Goal: Task Accomplishment & Management: Use online tool/utility

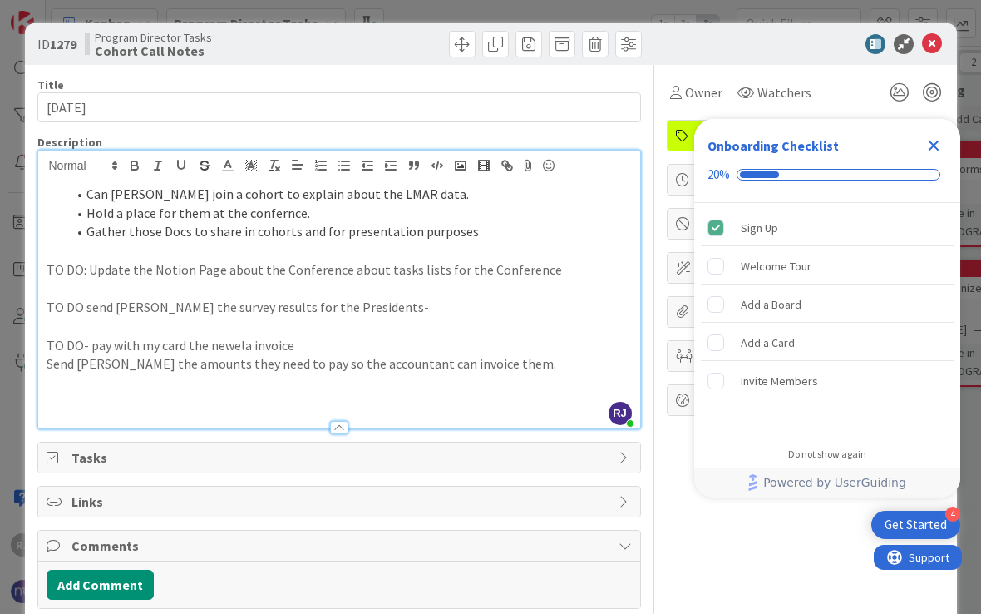
click at [338, 336] on p "TO DO- pay with my card the newela invoice" at bounding box center [339, 345] width 585 height 19
click at [533, 354] on p "Send [PERSON_NAME] the amounts they need to pay so the accountant can invoice t…" at bounding box center [339, 363] width 585 height 19
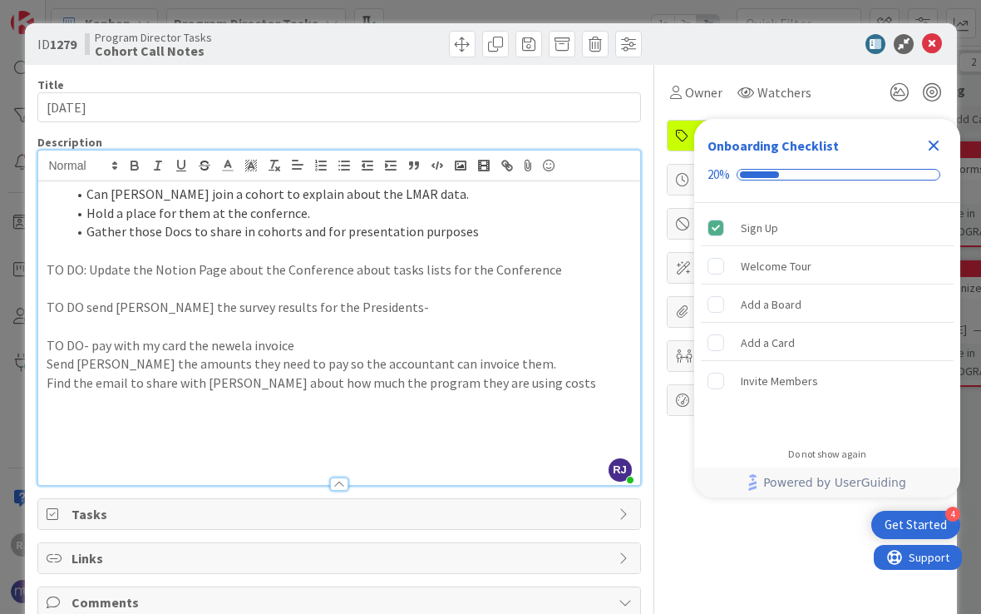
click at [69, 339] on p "TO DO- pay with my card the newela invoice" at bounding box center [339, 345] width 585 height 19
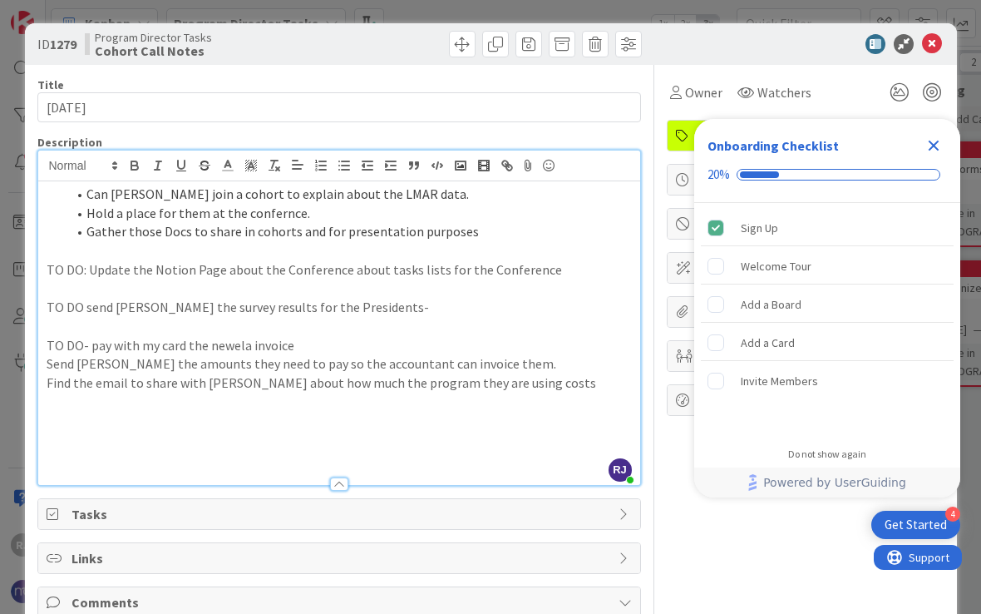
click at [69, 339] on p "TO DO- pay with my card the newela invoice" at bounding box center [339, 345] width 585 height 19
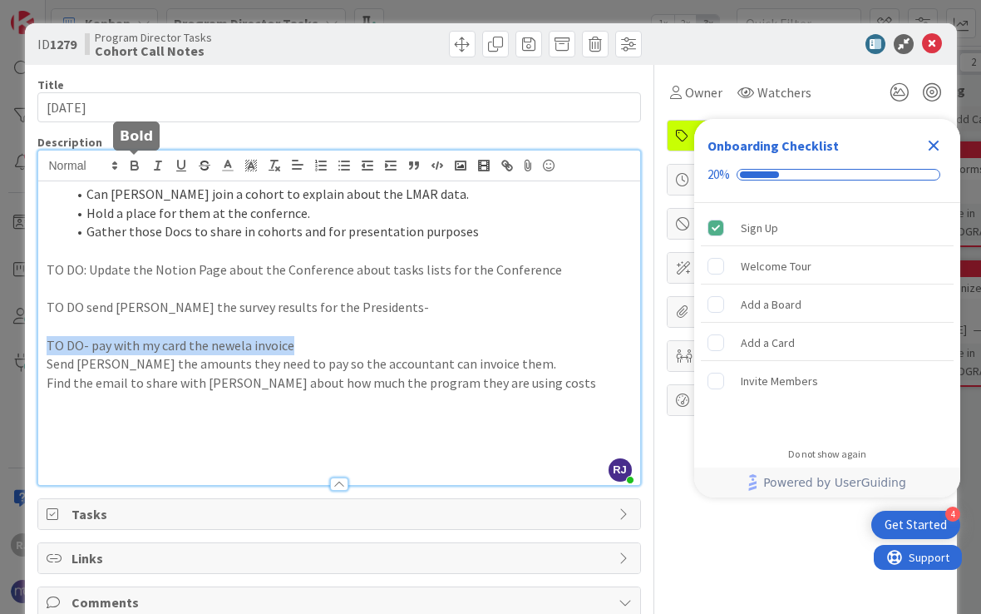
click at [136, 170] on icon "button" at bounding box center [134, 167] width 7 height 4
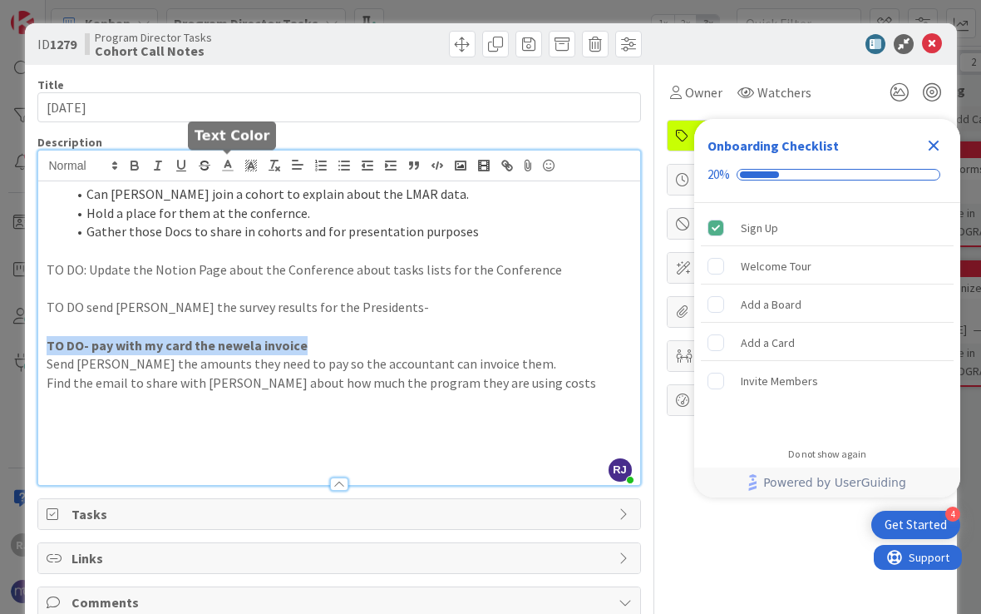
click at [231, 169] on icon at bounding box center [227, 165] width 15 height 15
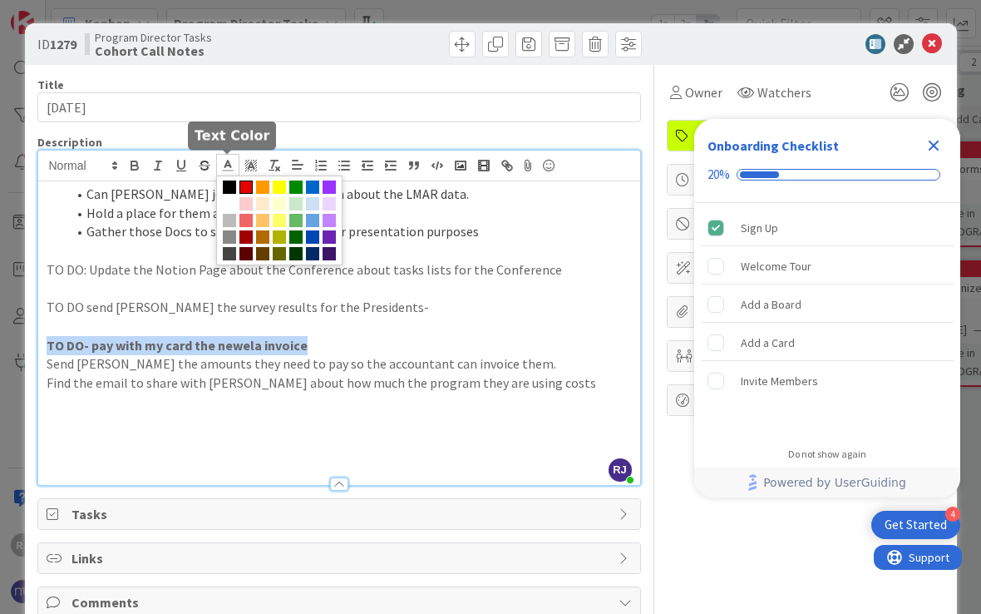
click at [244, 190] on span at bounding box center [245, 186] width 13 height 13
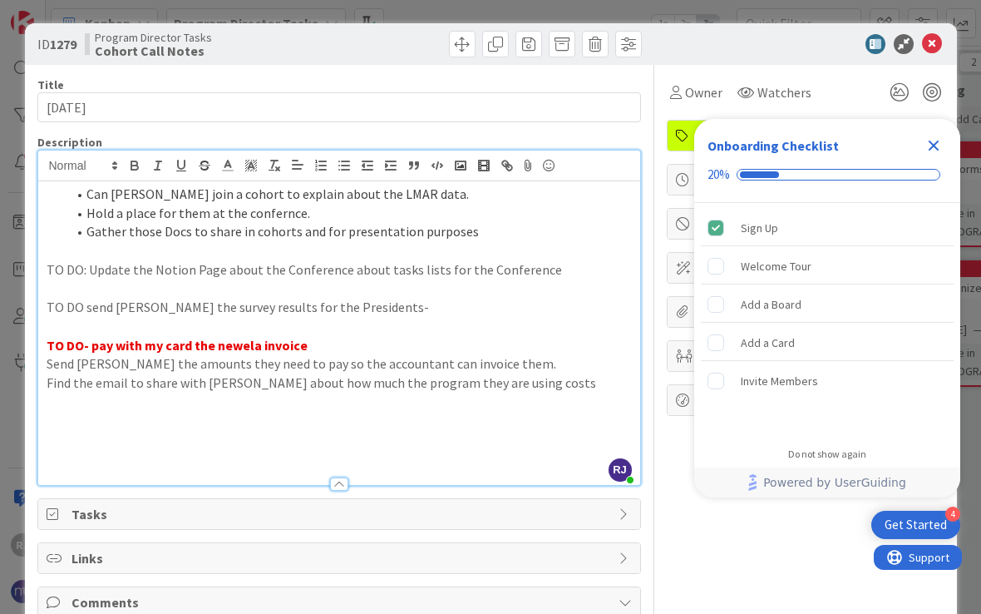
click at [140, 303] on p "TO DO send [PERSON_NAME] the survey results for the Presidents-" at bounding box center [339, 307] width 585 height 19
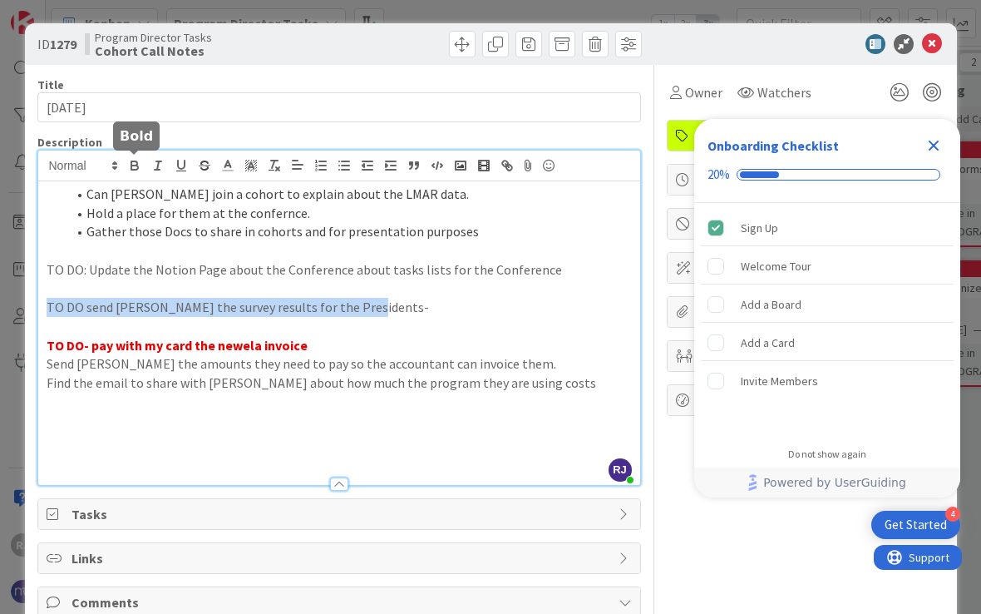
click at [143, 164] on button "button" at bounding box center [134, 165] width 23 height 20
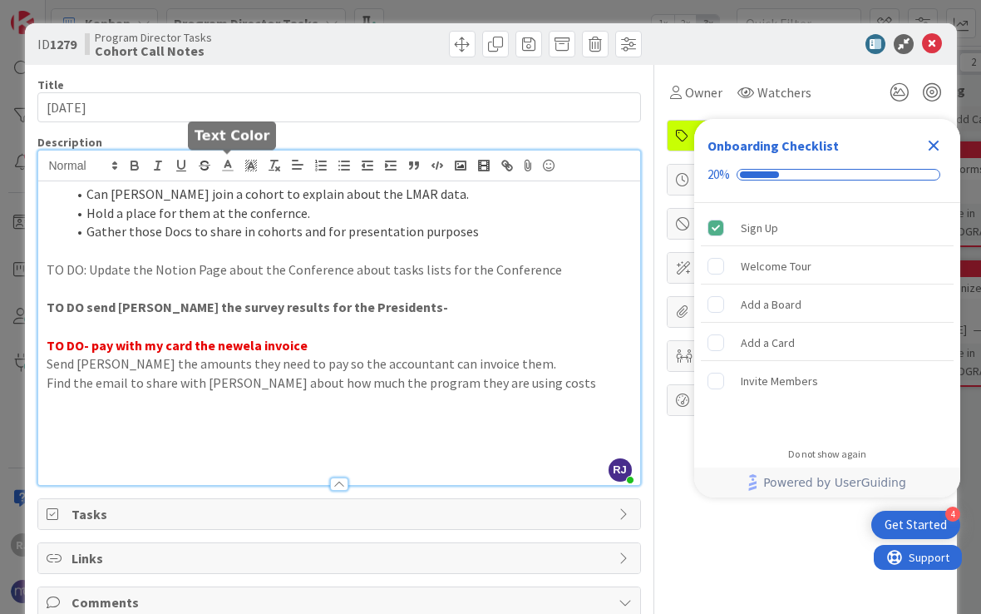
click at [223, 166] on icon at bounding box center [227, 165] width 15 height 15
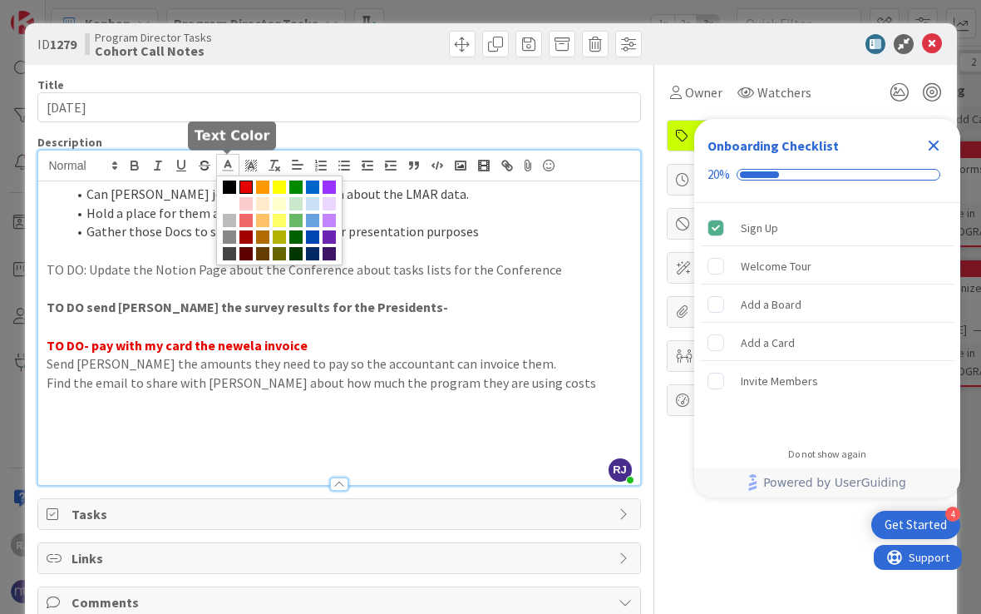
click at [243, 189] on span at bounding box center [245, 186] width 13 height 13
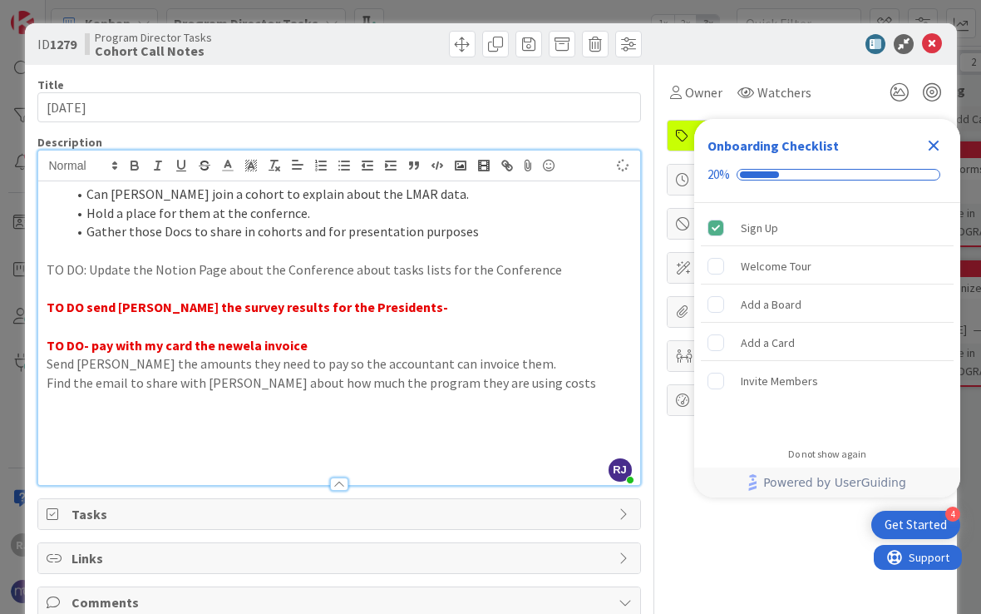
click at [209, 266] on p "TO DO: Update the Notion Page about the Conference about tasks lists for the Co…" at bounding box center [339, 269] width 585 height 19
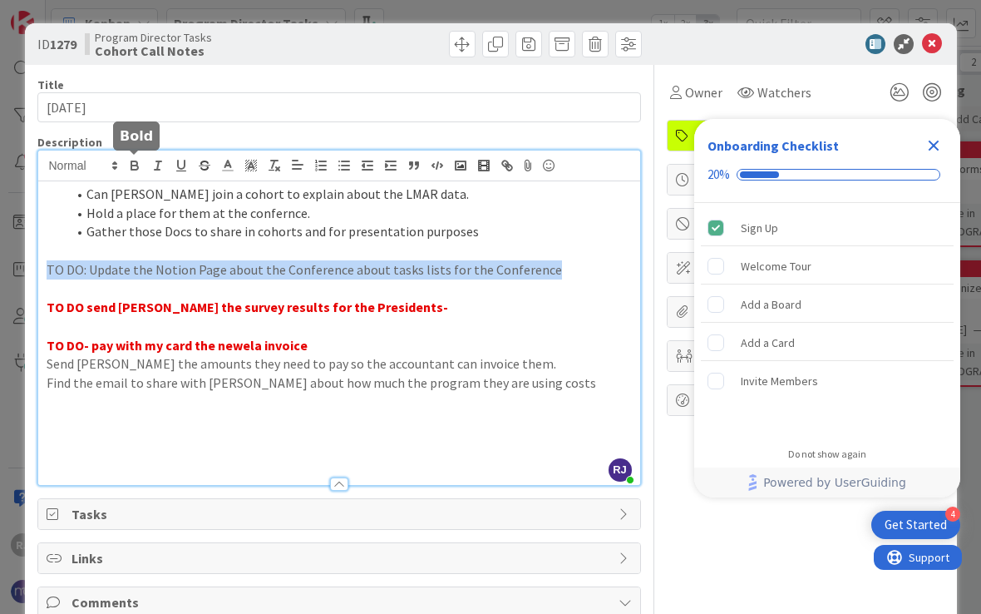
click at [138, 163] on icon "button" at bounding box center [134, 165] width 15 height 15
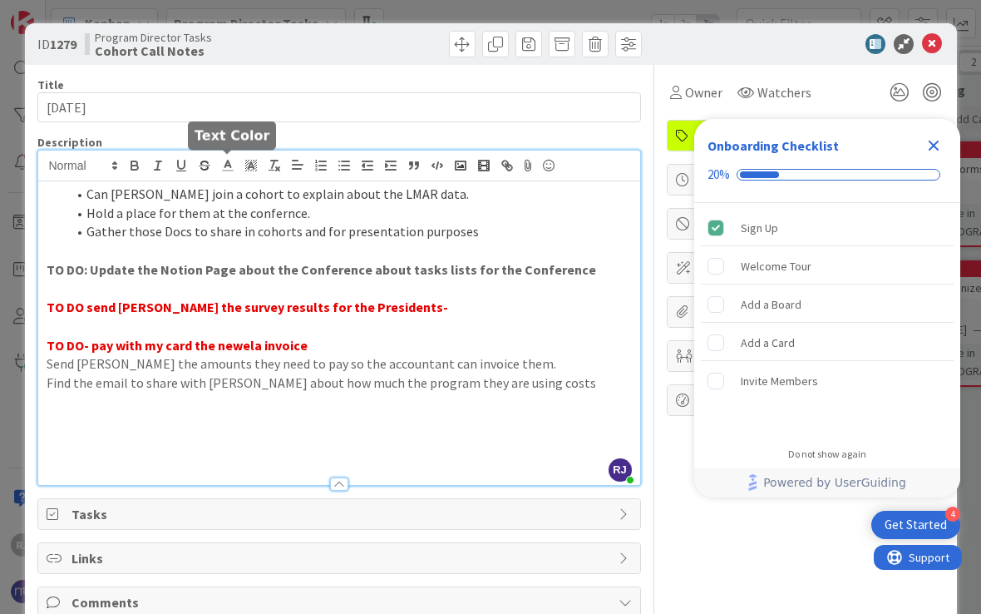
click at [232, 165] on icon at bounding box center [227, 165] width 15 height 15
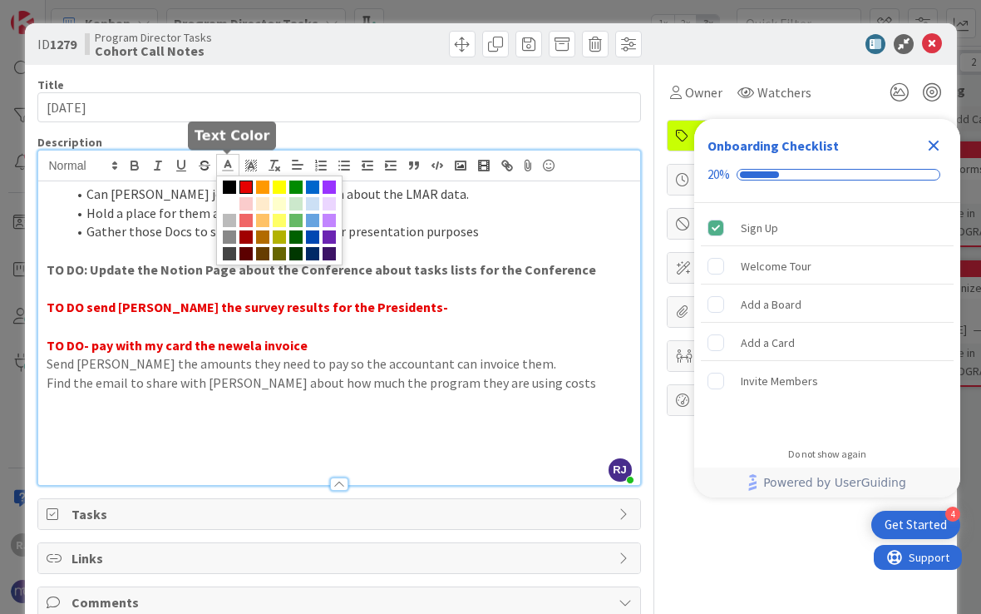
click at [249, 188] on span at bounding box center [245, 186] width 13 height 13
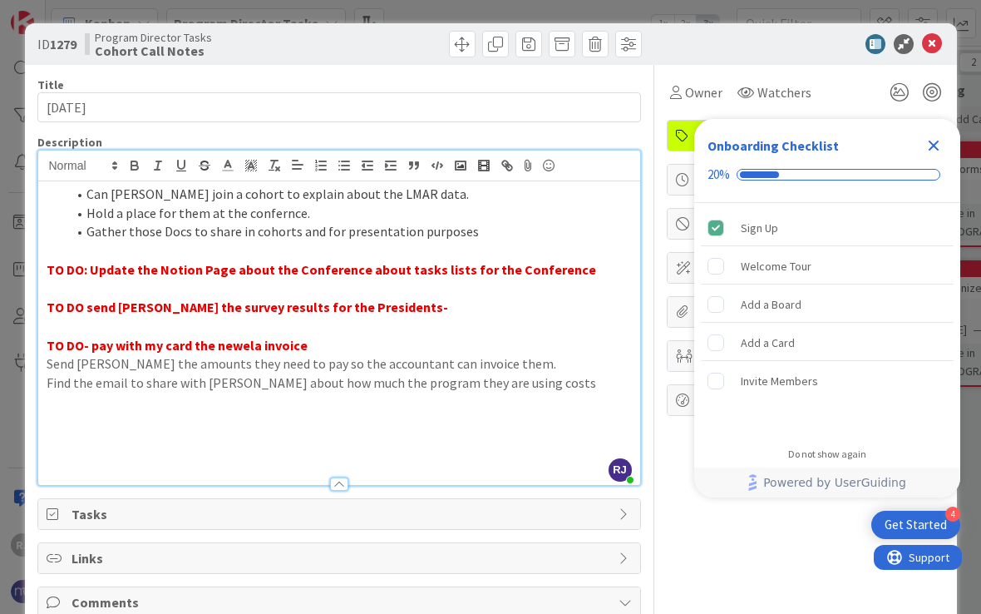
click at [264, 412] on p at bounding box center [339, 421] width 585 height 19
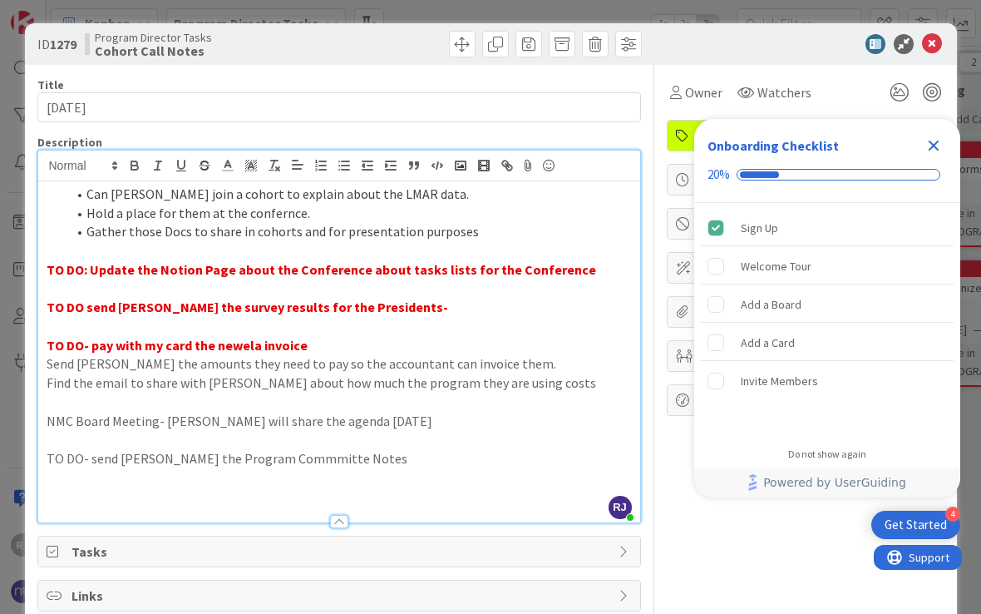
click at [216, 449] on p "TO DO- send [PERSON_NAME] the Program Commmitte Notes" at bounding box center [339, 458] width 585 height 19
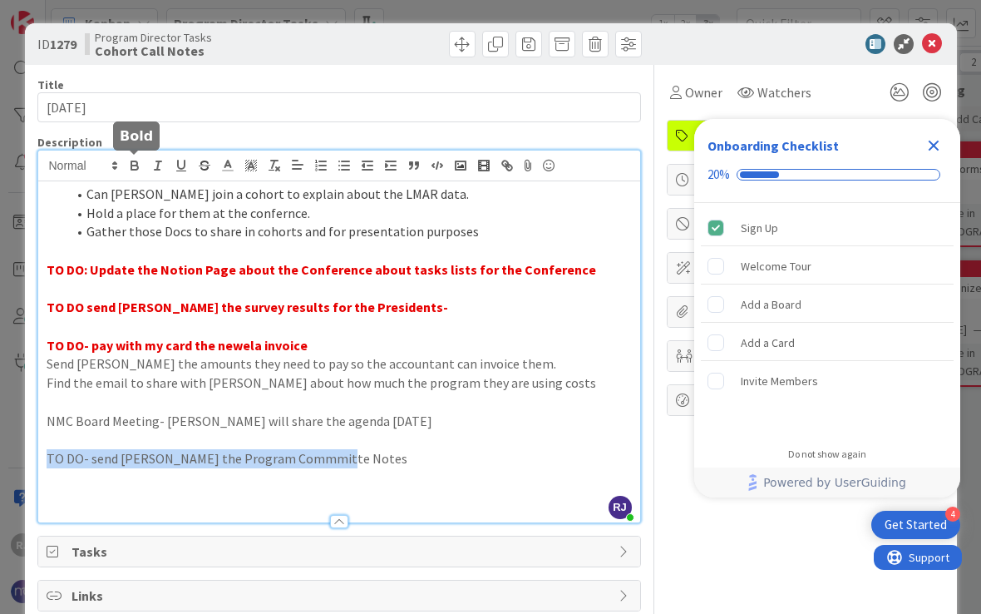
click at [135, 165] on icon "button" at bounding box center [134, 167] width 7 height 4
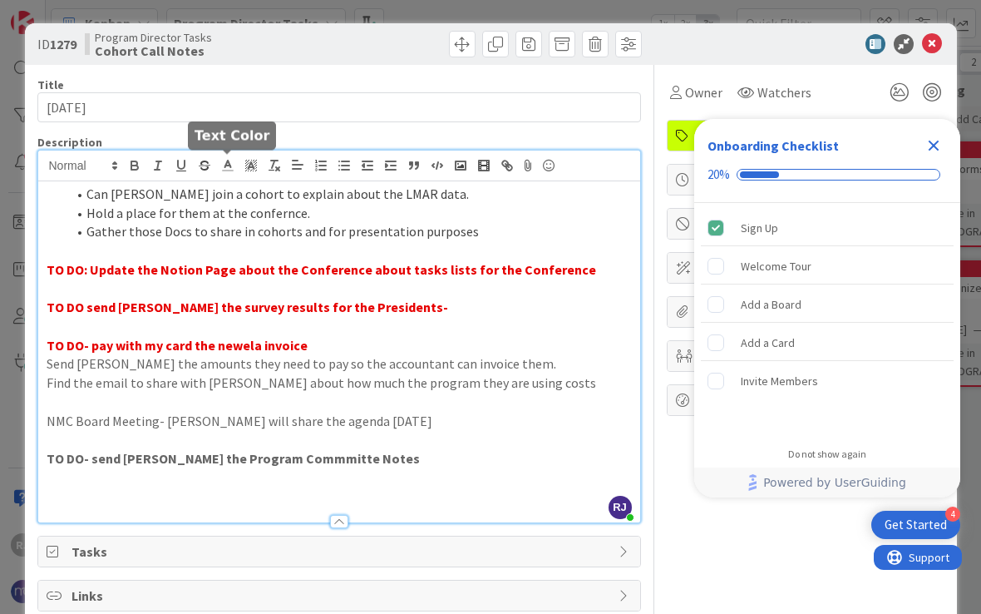
click at [229, 170] on line at bounding box center [228, 170] width 10 height 0
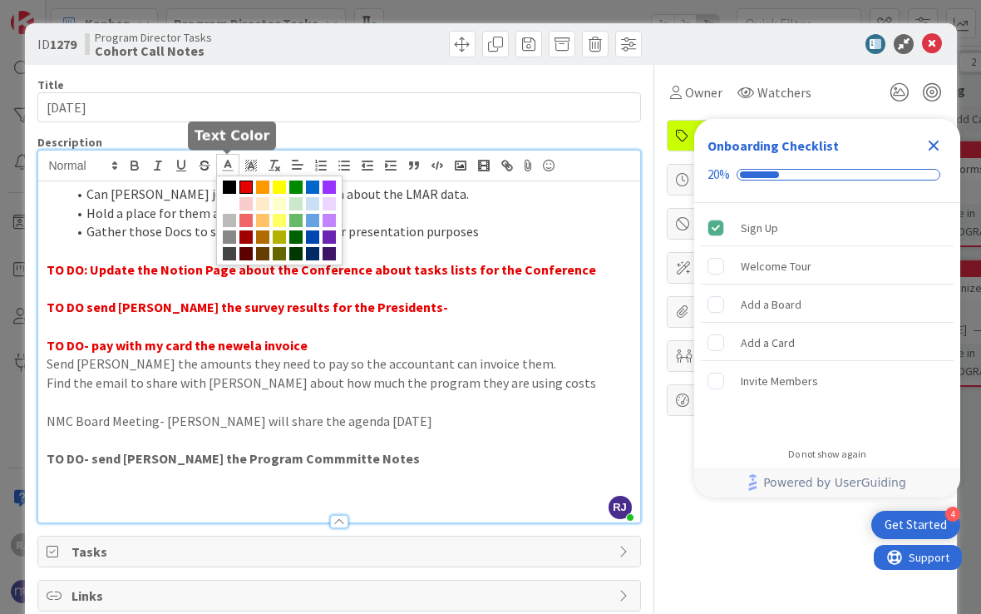
click at [247, 190] on span at bounding box center [245, 186] width 13 height 13
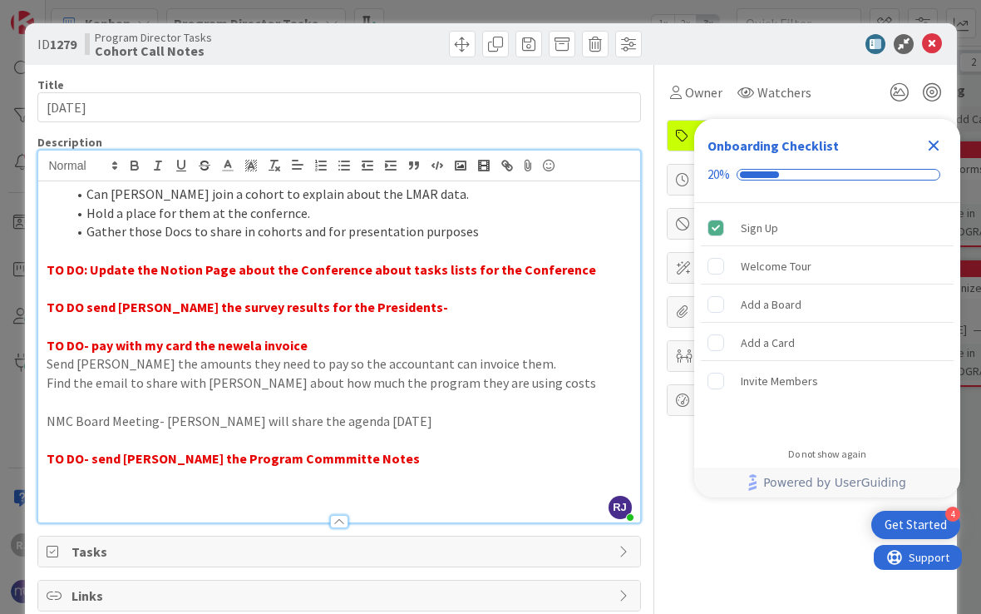
click at [160, 487] on p at bounding box center [339, 496] width 585 height 19
